Goal: Ask a question

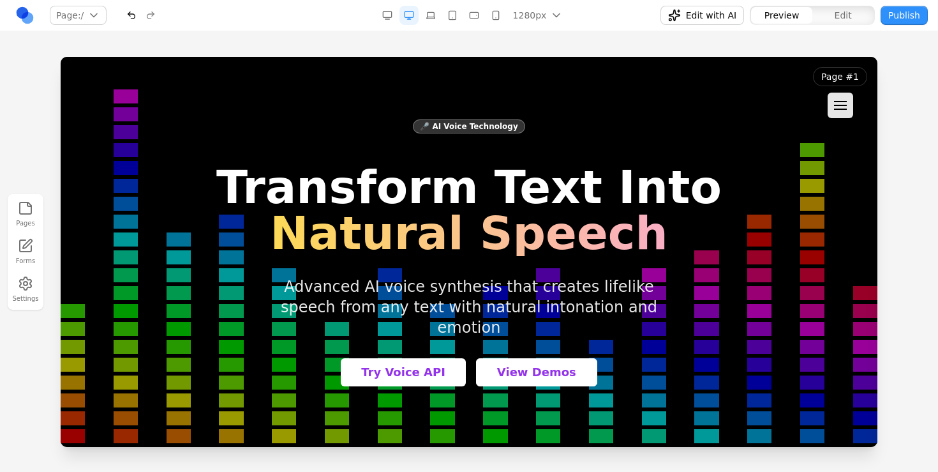
scroll to position [27101, 0]
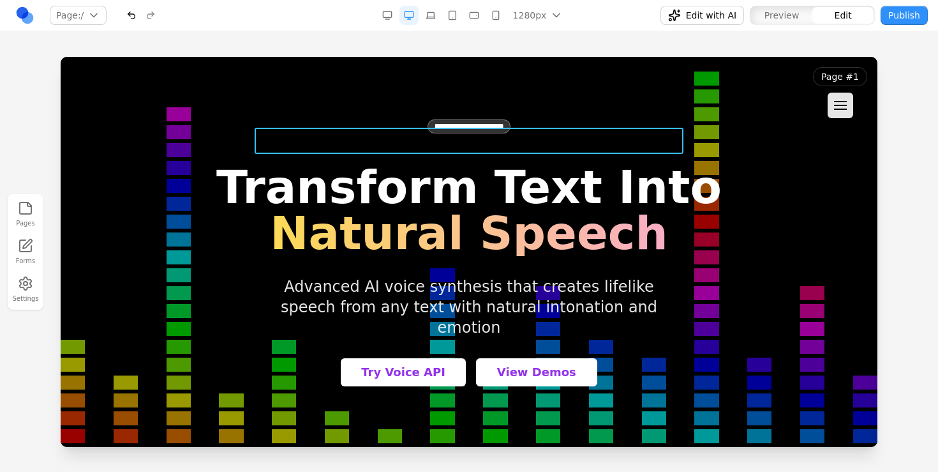
click at [535, 135] on div "**********" at bounding box center [469, 131] width 506 height 26
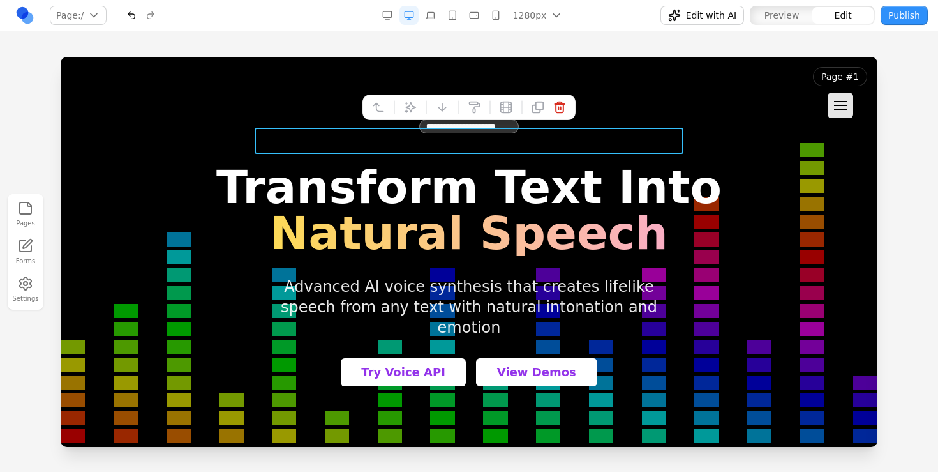
click at [408, 104] on icon at bounding box center [410, 107] width 13 height 13
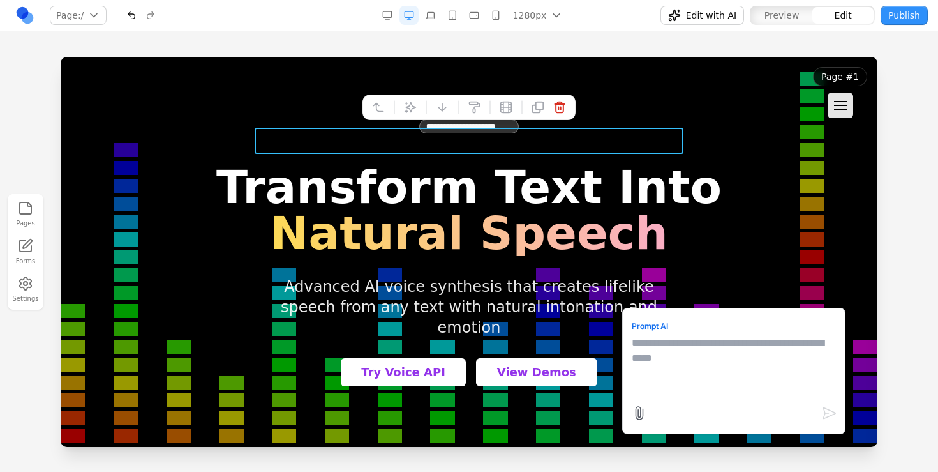
click at [746, 373] on textarea at bounding box center [734, 367] width 204 height 64
type textarea "*"
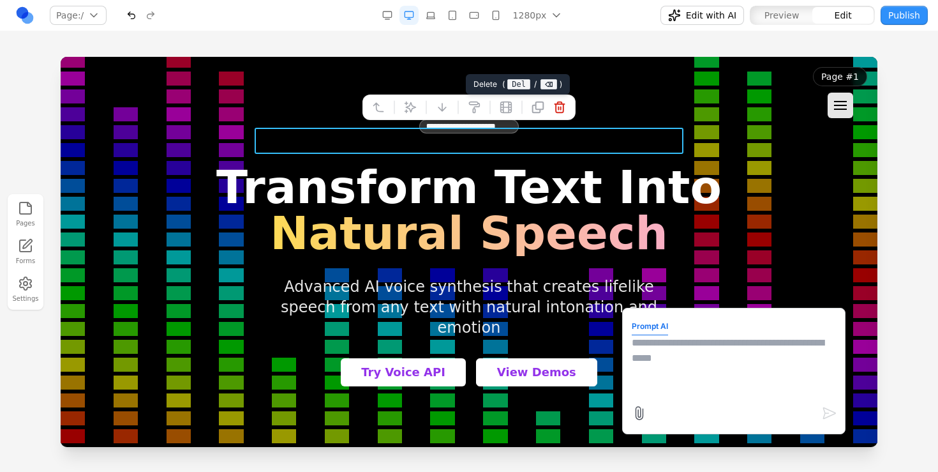
click at [562, 111] on icon at bounding box center [559, 107] width 13 height 13
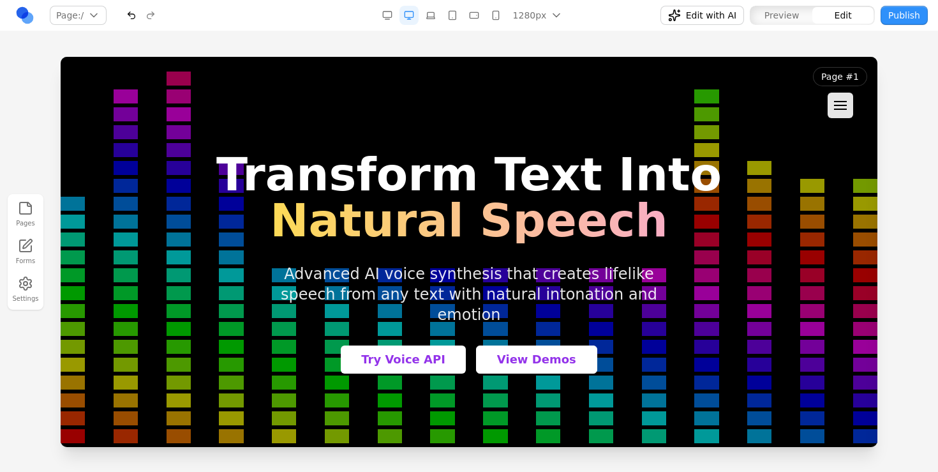
click at [585, 40] on div "Pages Forms Settings" at bounding box center [469, 251] width 938 height 440
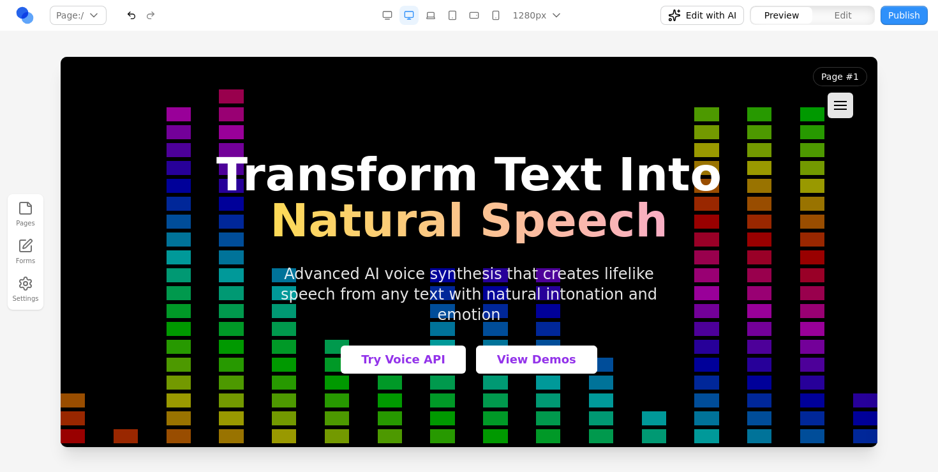
click at [846, 88] on header "Page #1 Navigation × Page #1 Page #2 Page #3 Page #4 Page #5 Page #6 Page #7 Pa…" at bounding box center [840, 92] width 75 height 71
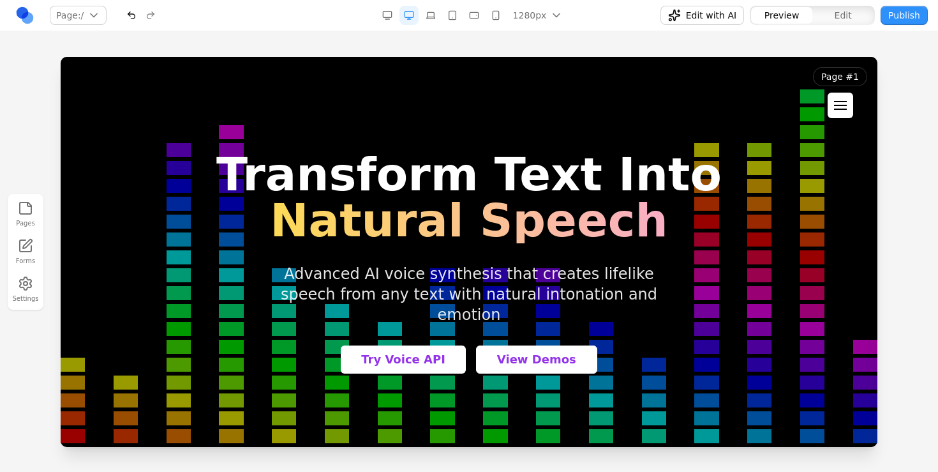
click at [842, 105] on div at bounding box center [840, 105] width 13 height 9
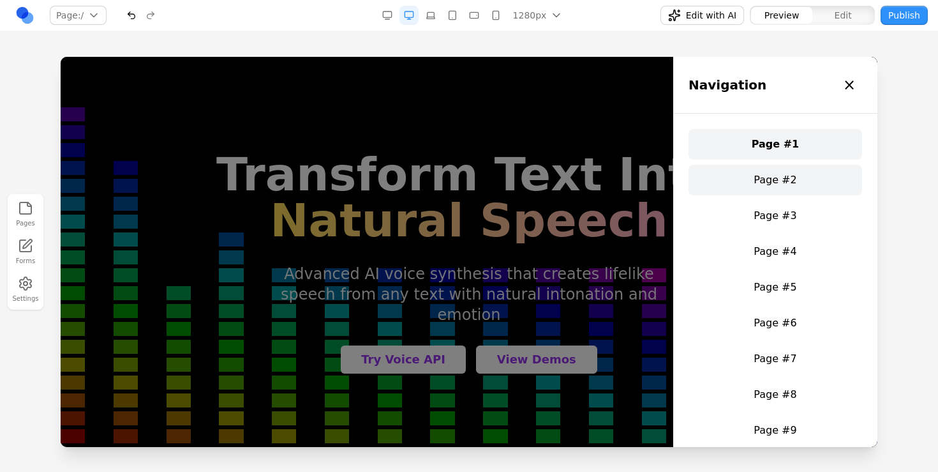
click at [808, 182] on link "Page #2" at bounding box center [776, 180] width 174 height 31
